Goal: Find specific page/section: Find specific page/section

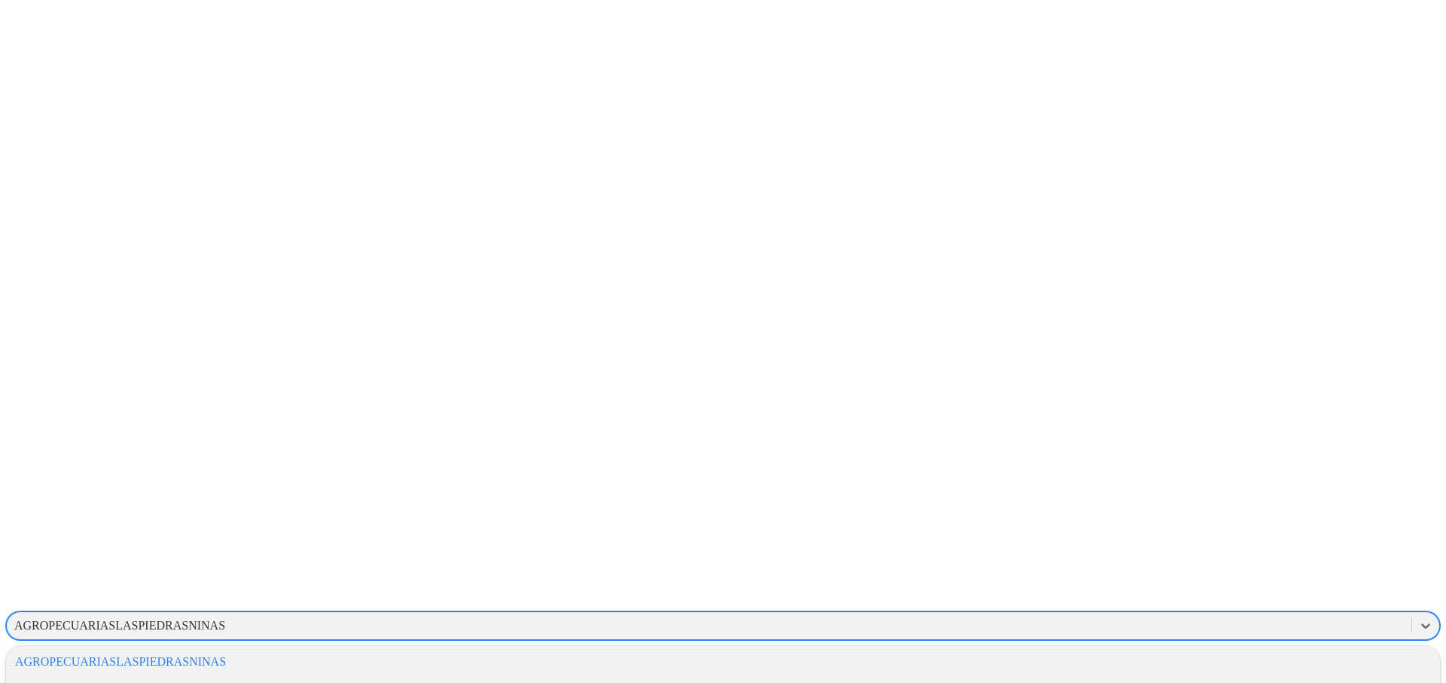
click at [1256, 675] on div "ALIAR" at bounding box center [723, 688] width 1434 height 26
